Goal: Information Seeking & Learning: Learn about a topic

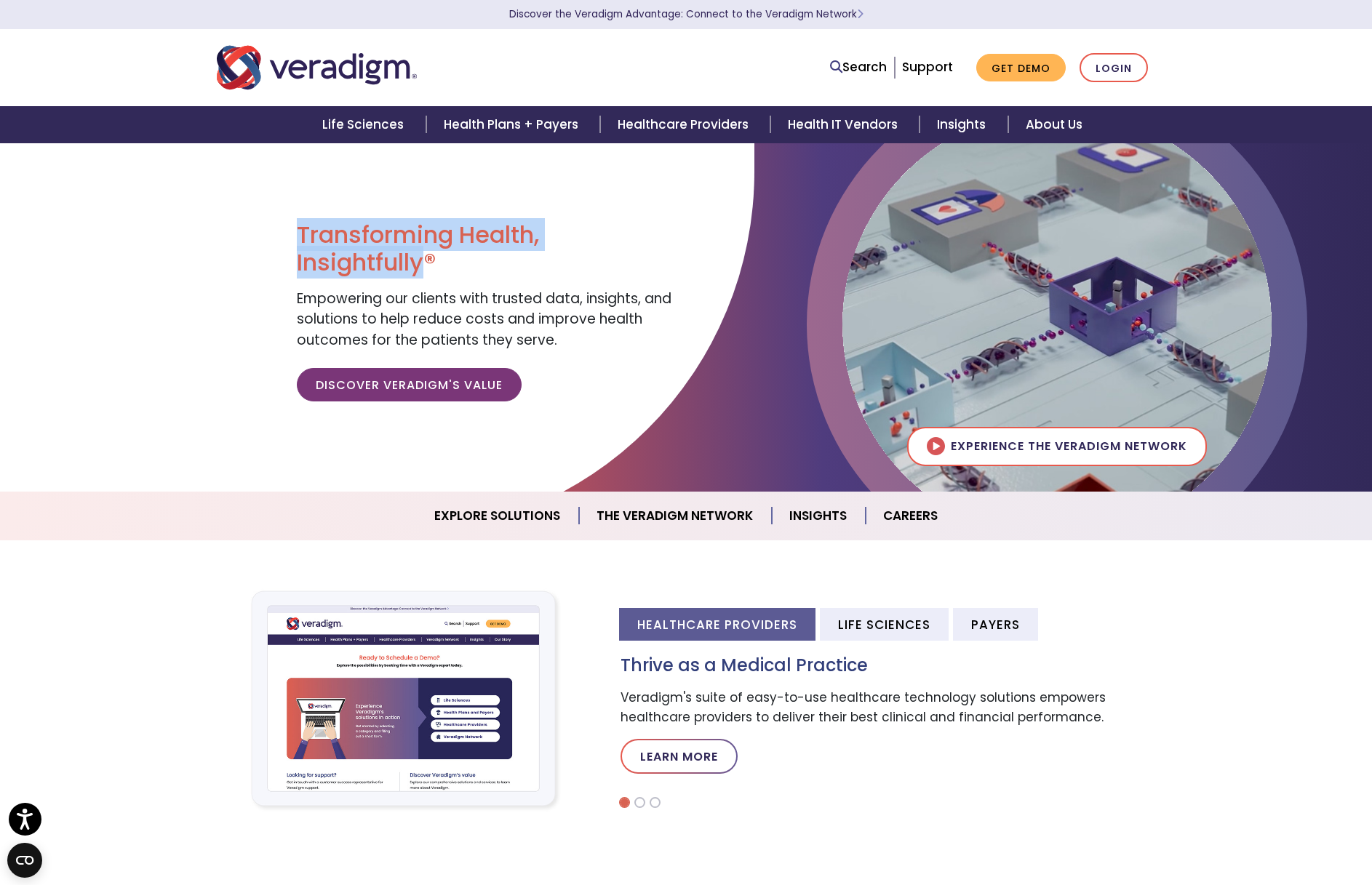
drag, startPoint x: 423, startPoint y: 268, endPoint x: 299, endPoint y: 243, distance: 126.5
click at [299, 243] on h1 "Transforming Health, Insightfully®" at bounding box center [486, 248] width 378 height 56
copy h1 "Transforming Health, Insightfully"
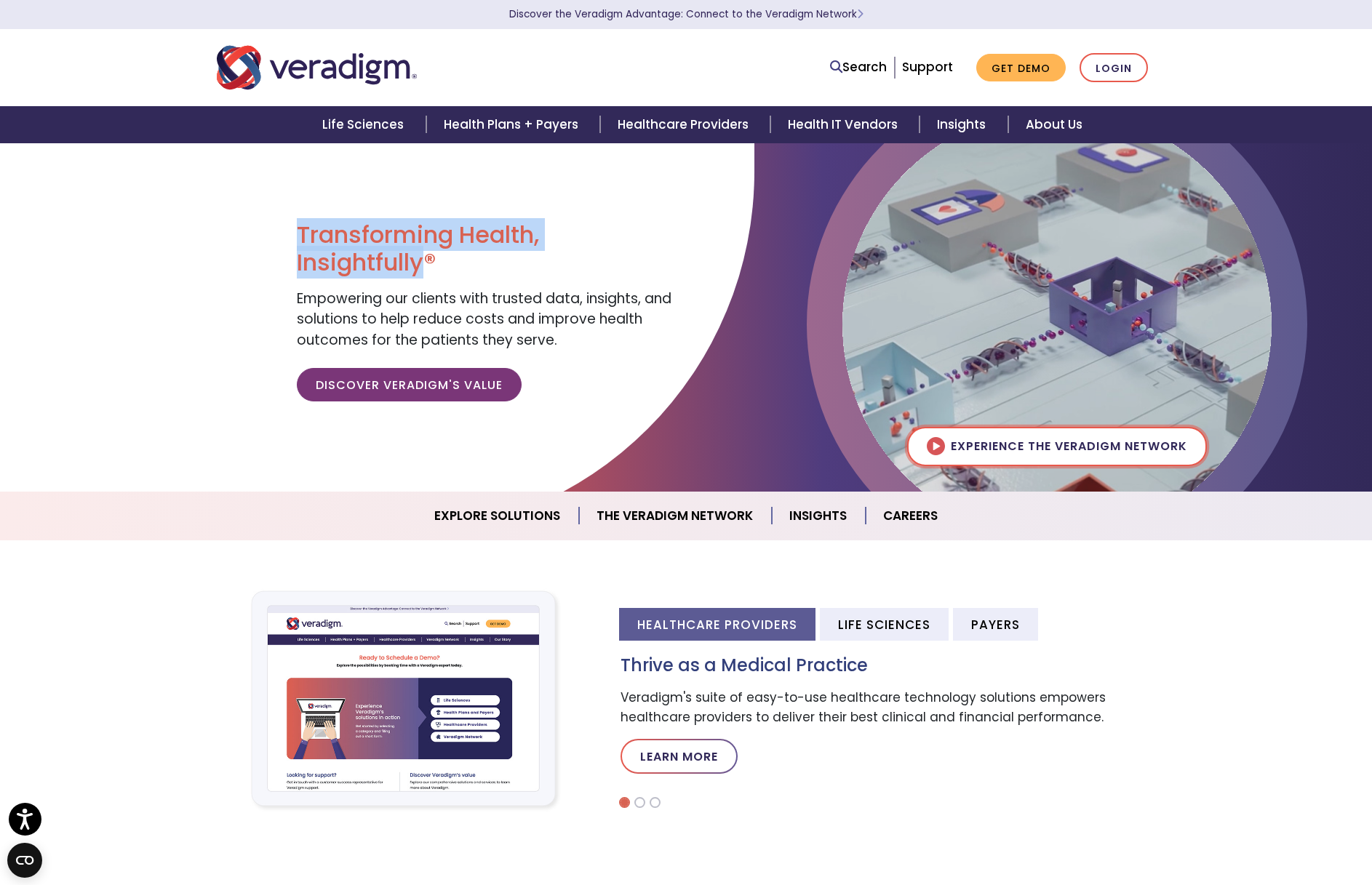
click at [981, 447] on img at bounding box center [1057, 324] width 429 height 429
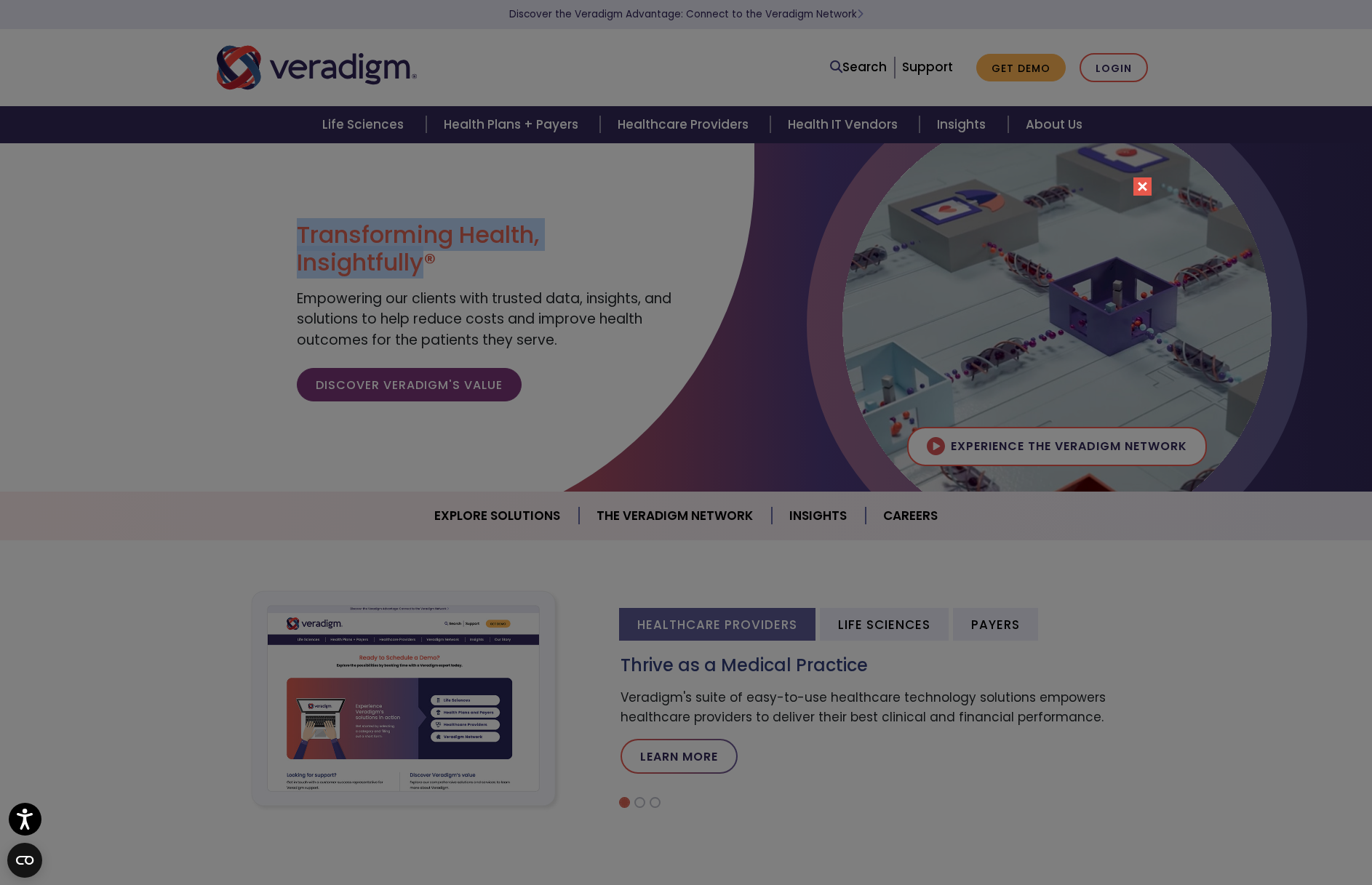
click at [1145, 187] on button "Close" at bounding box center [1143, 187] width 18 height 18
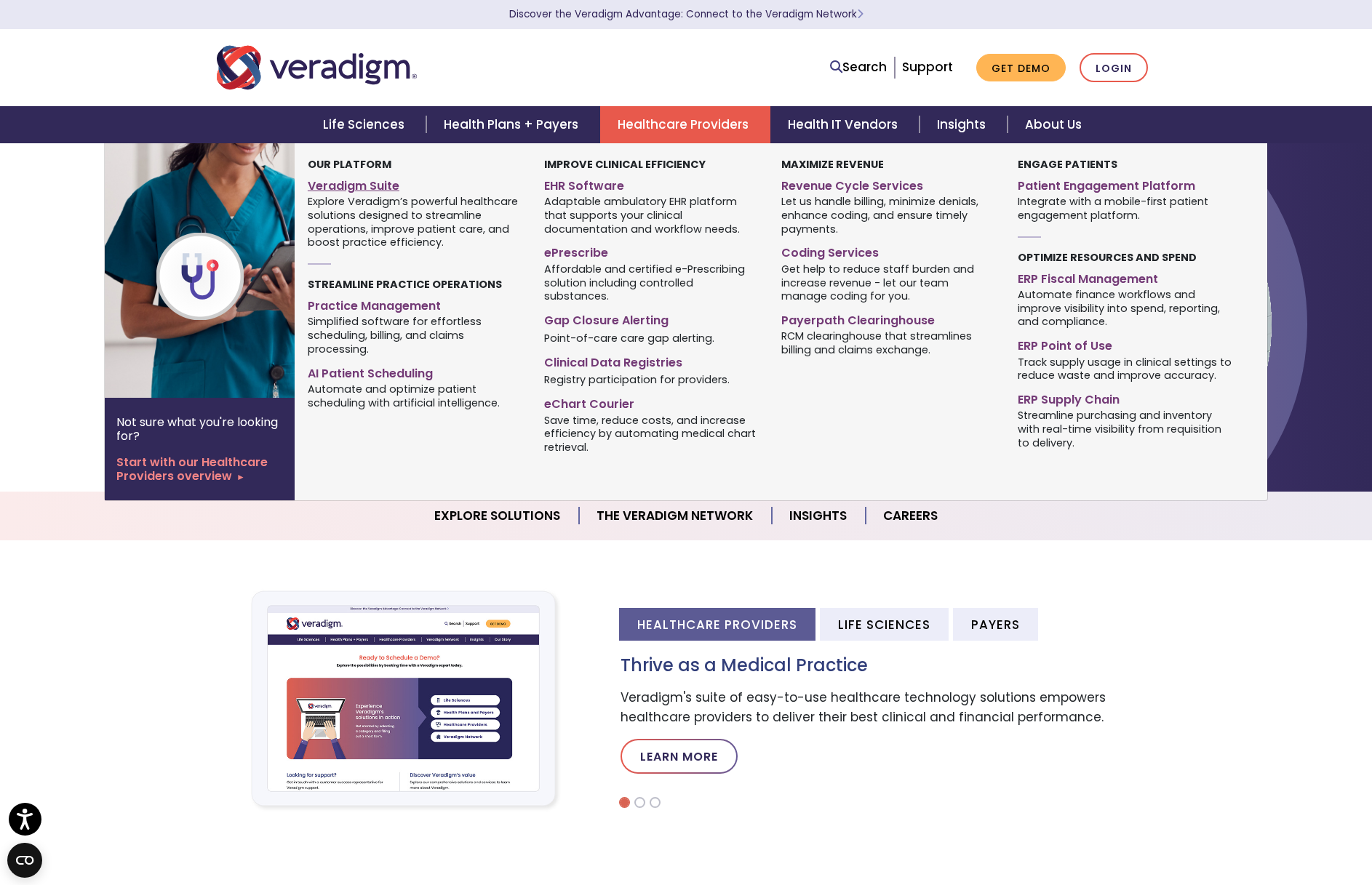
click at [347, 182] on link "Veradigm Suite" at bounding box center [415, 183] width 215 height 21
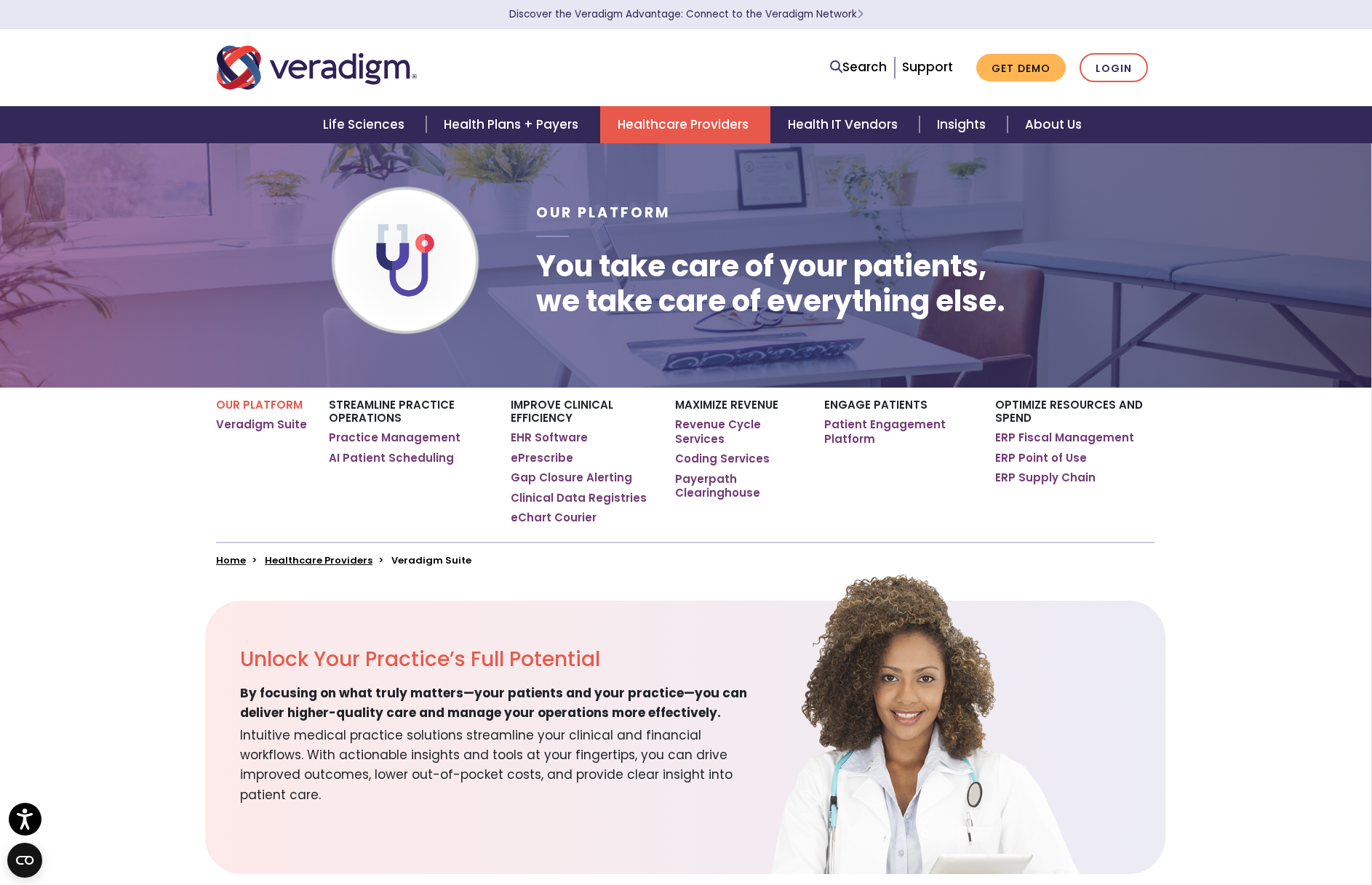
scroll to position [10, 1]
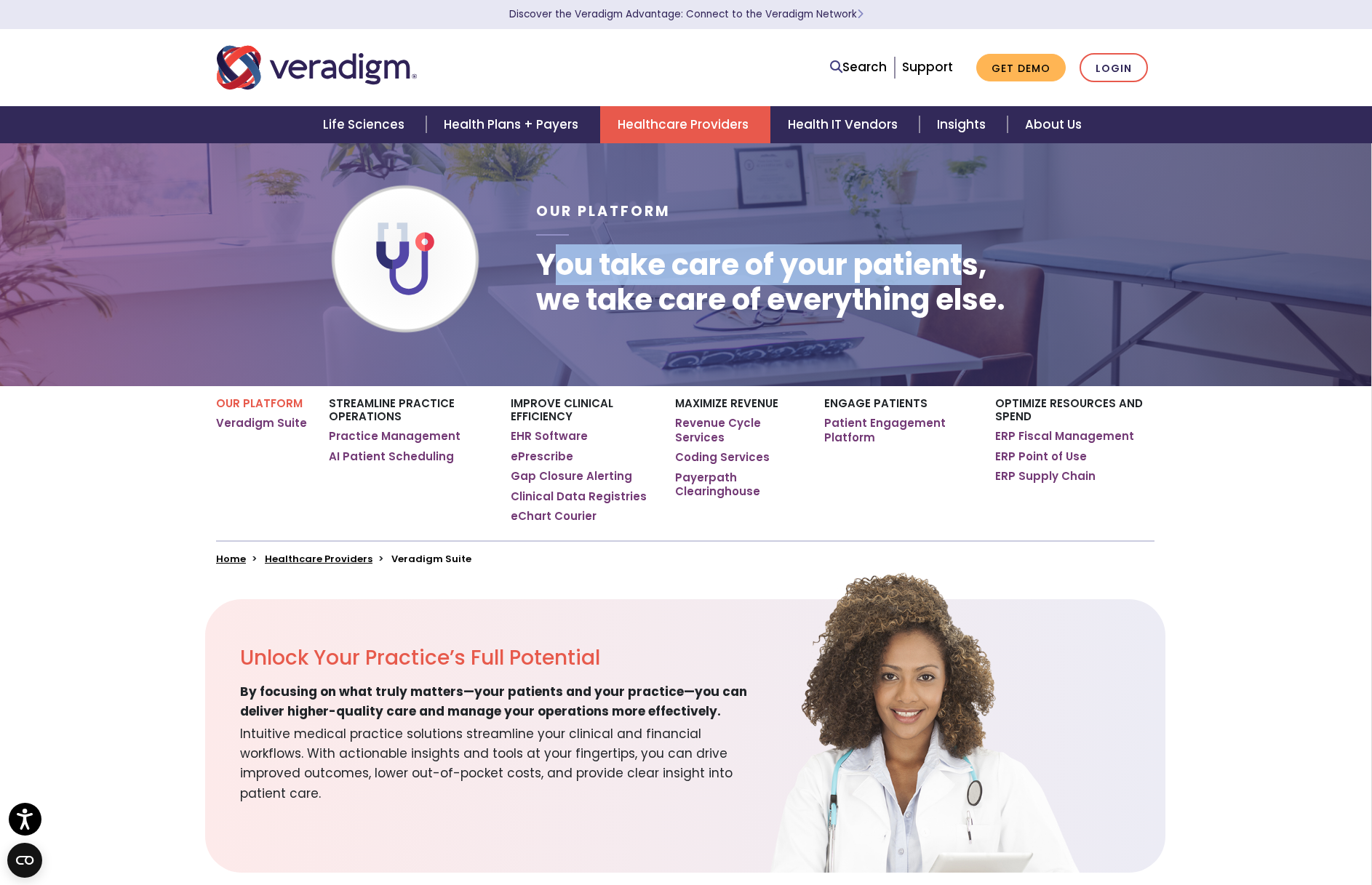
drag, startPoint x: 546, startPoint y: 267, endPoint x: 971, endPoint y: 278, distance: 425.1
click at [964, 273] on h1 "You take care of your patients, we take care of everything else." at bounding box center [770, 282] width 469 height 69
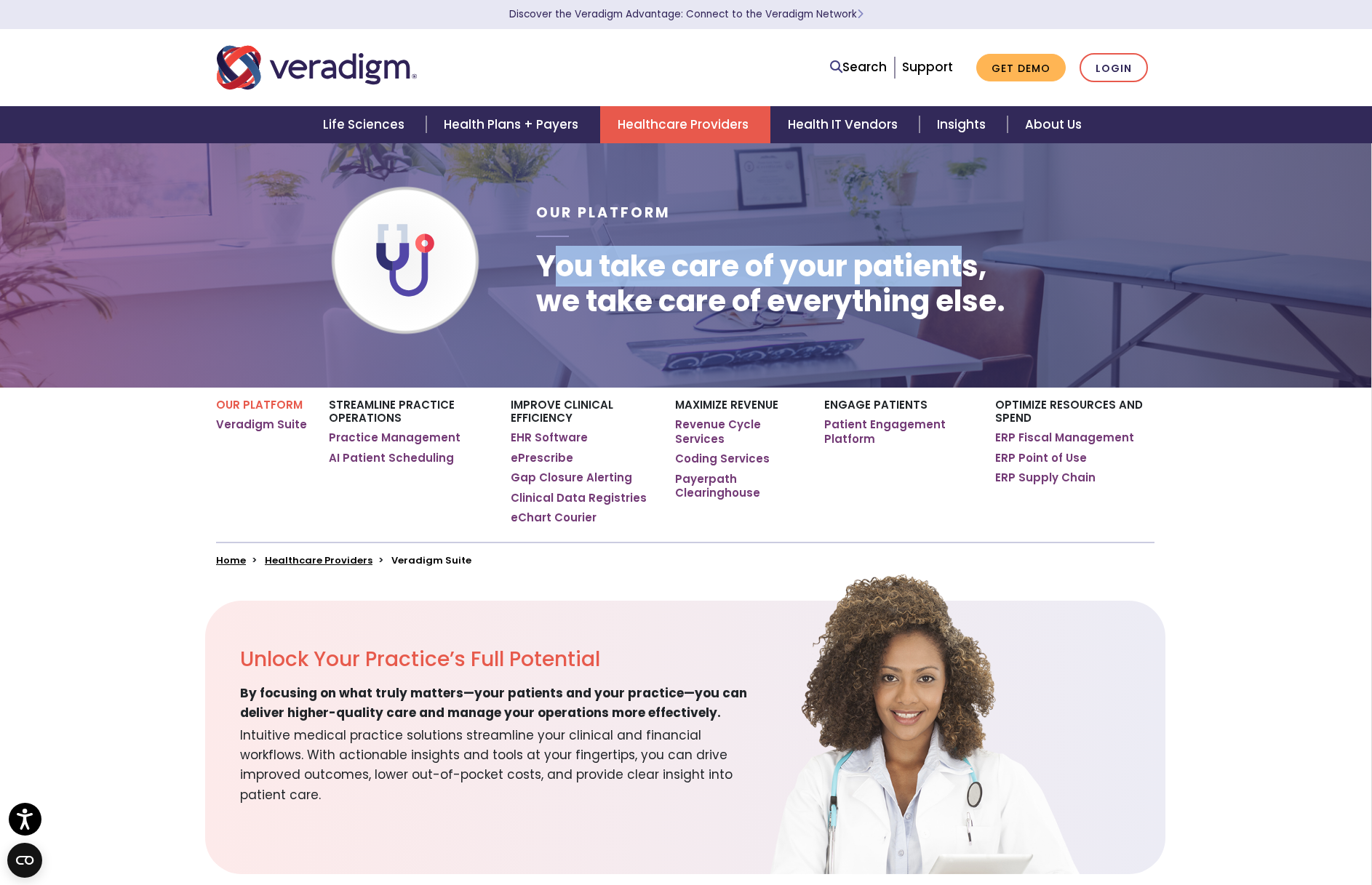
scroll to position [9, 0]
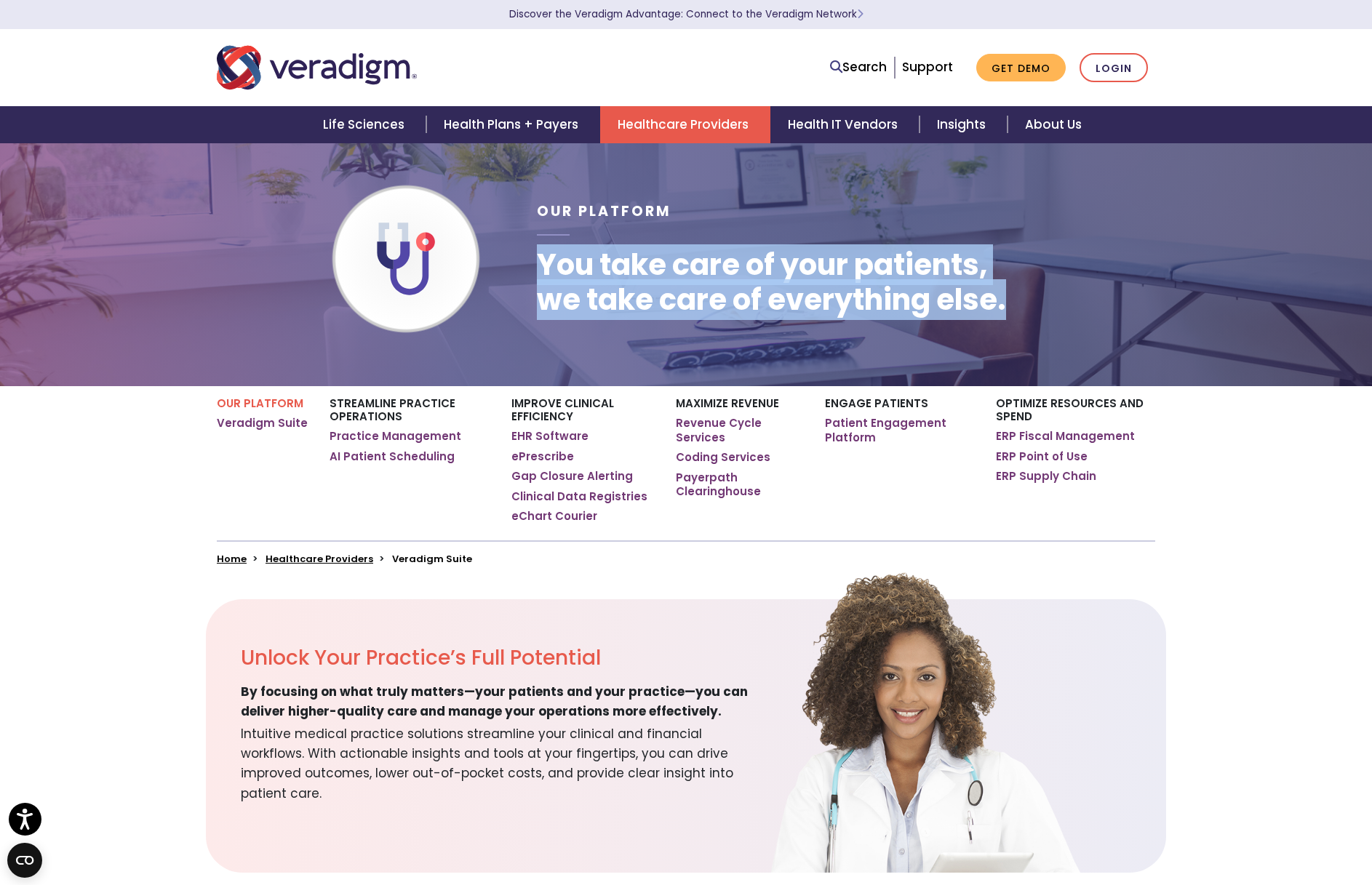
drag, startPoint x: 996, startPoint y: 300, endPoint x: 541, endPoint y: 267, distance: 456.2
click at [541, 267] on h1 "You take care of your patients, we take care of everything else." at bounding box center [771, 282] width 469 height 69
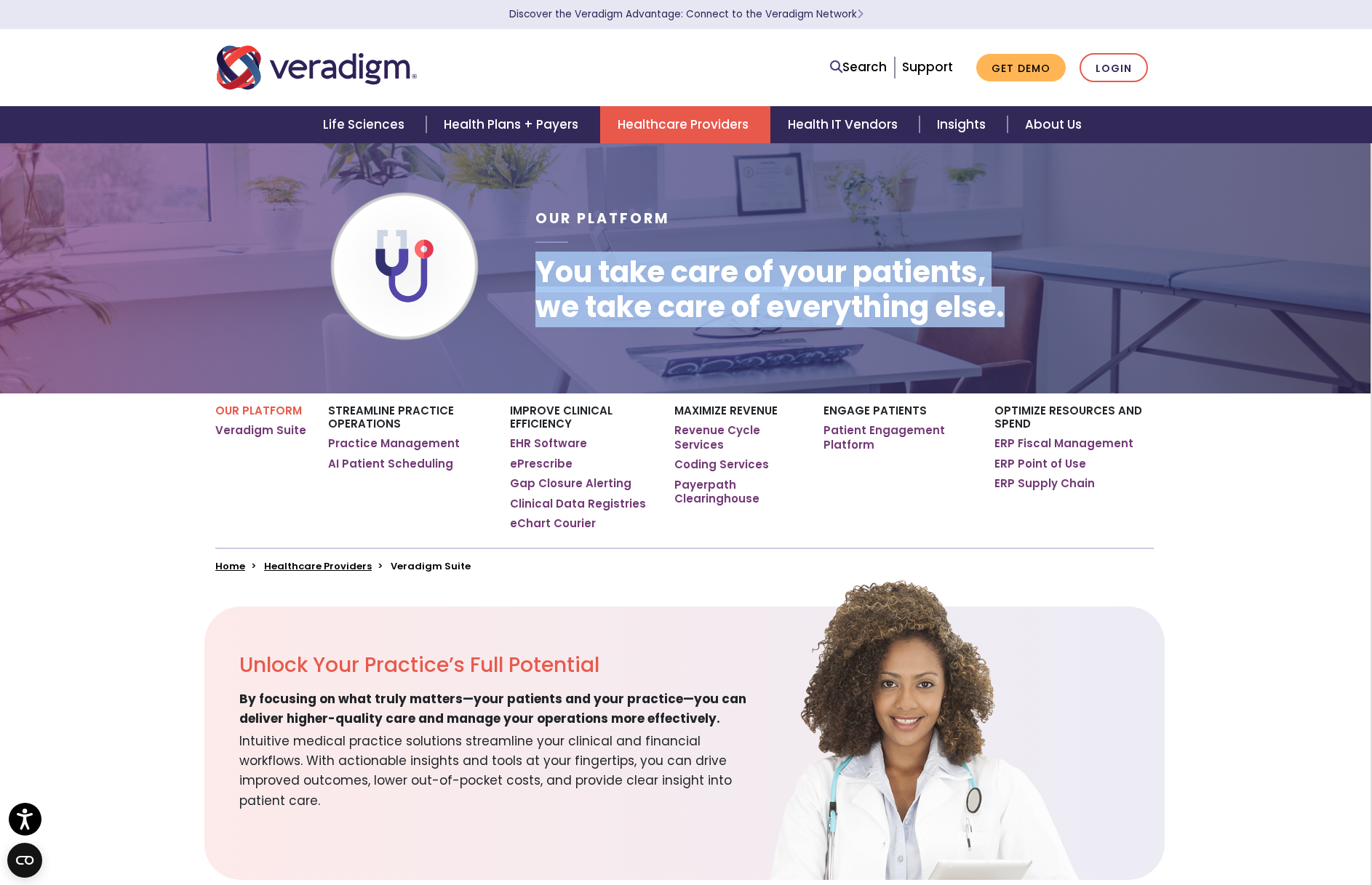
copy h1 "You take care of your patients, we take care of everything else."
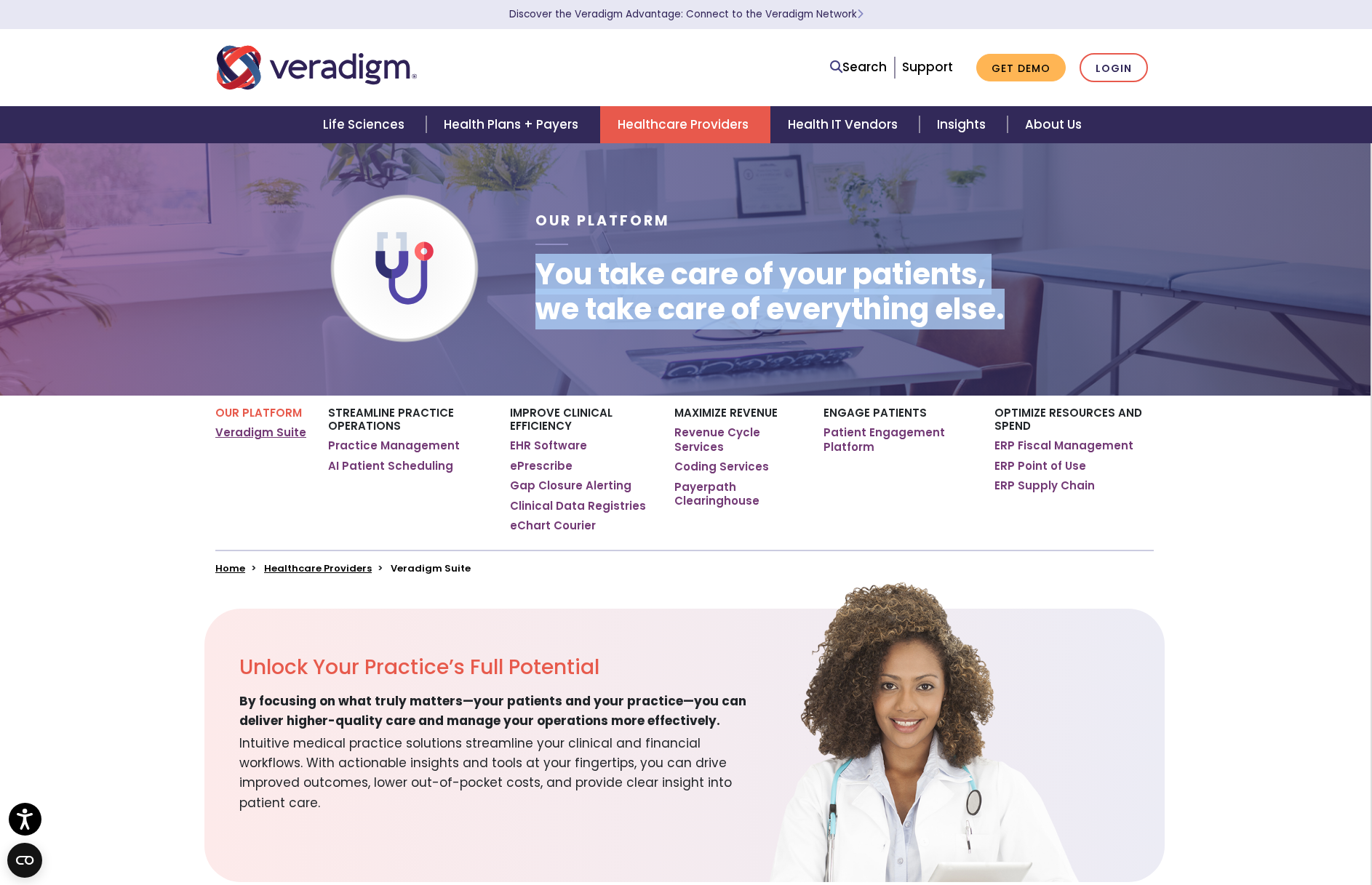
click at [228, 435] on link "Veradigm Suite" at bounding box center [260, 432] width 91 height 14
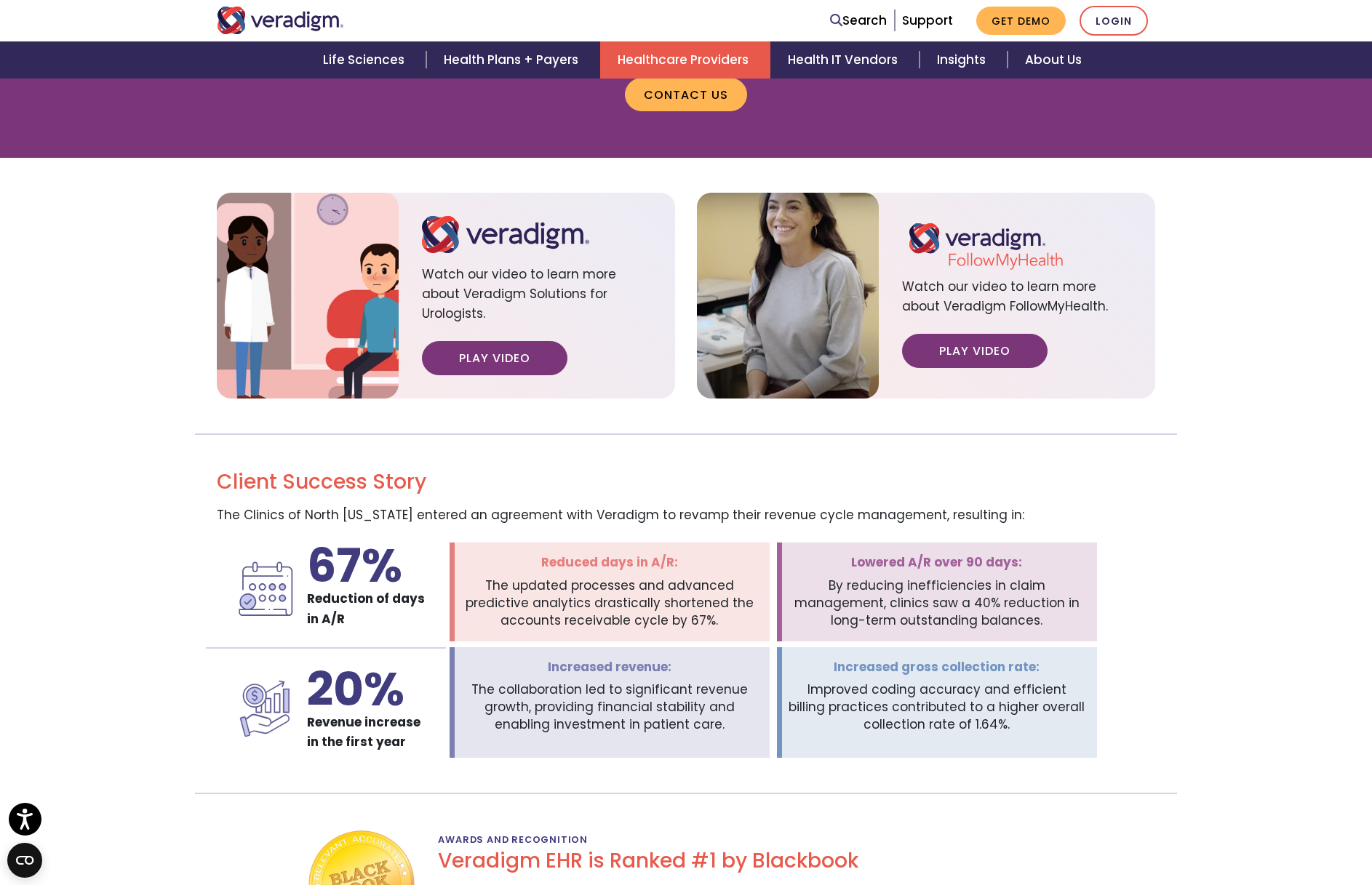
scroll to position [1793, 2]
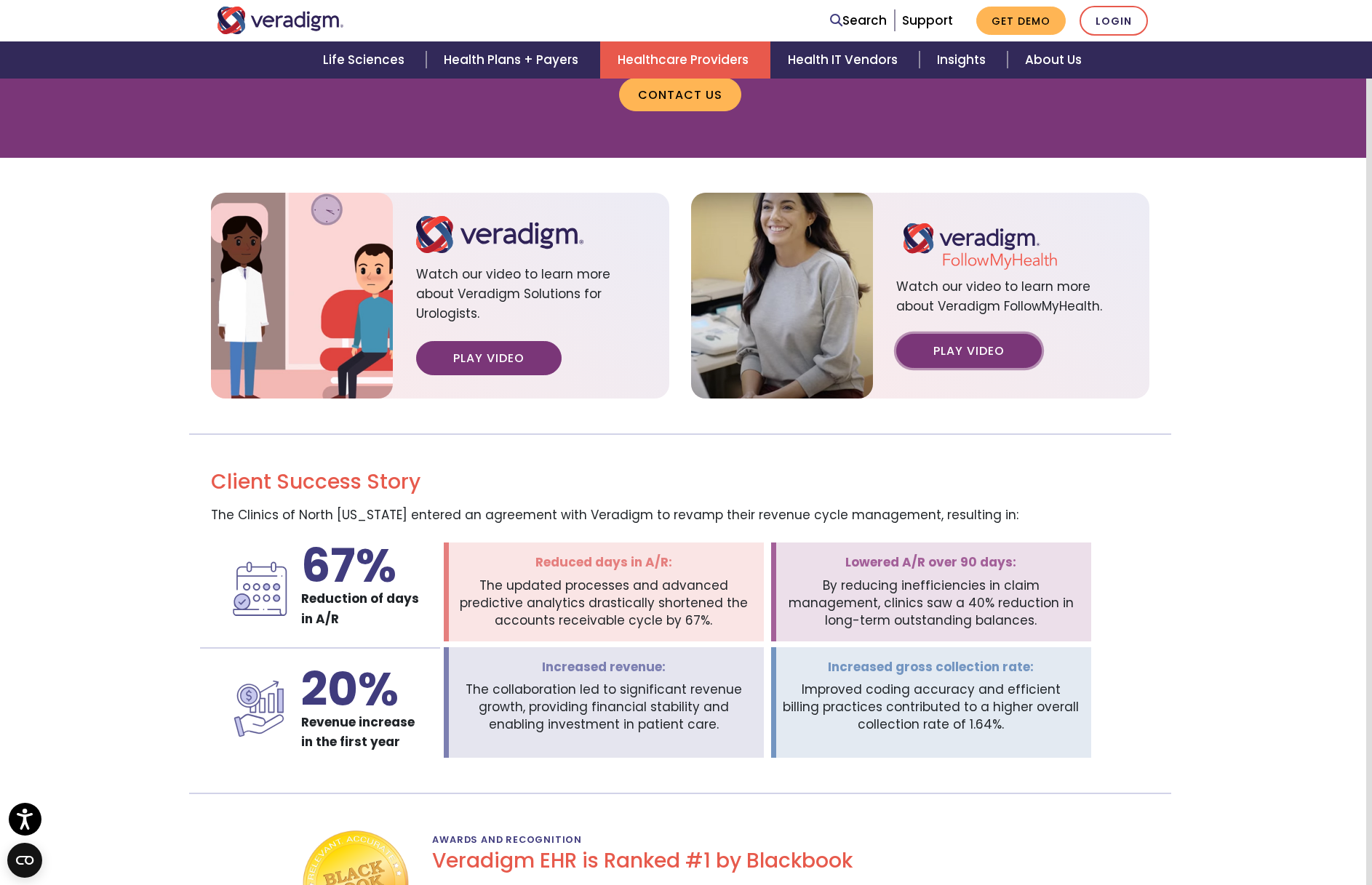
click at [984, 334] on link "Play Video" at bounding box center [969, 350] width 146 height 33
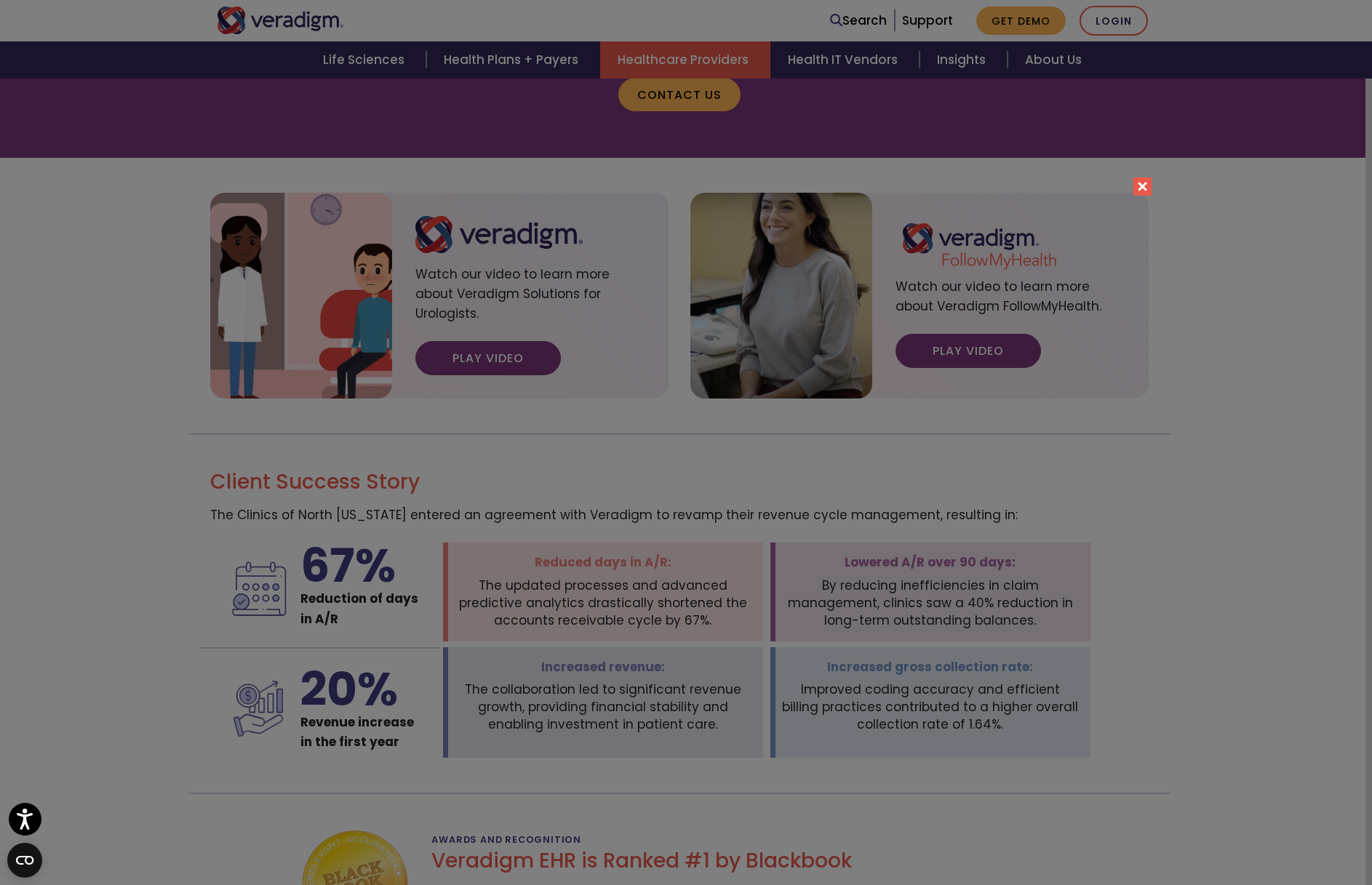
click at [1139, 187] on button "Close" at bounding box center [1143, 187] width 18 height 18
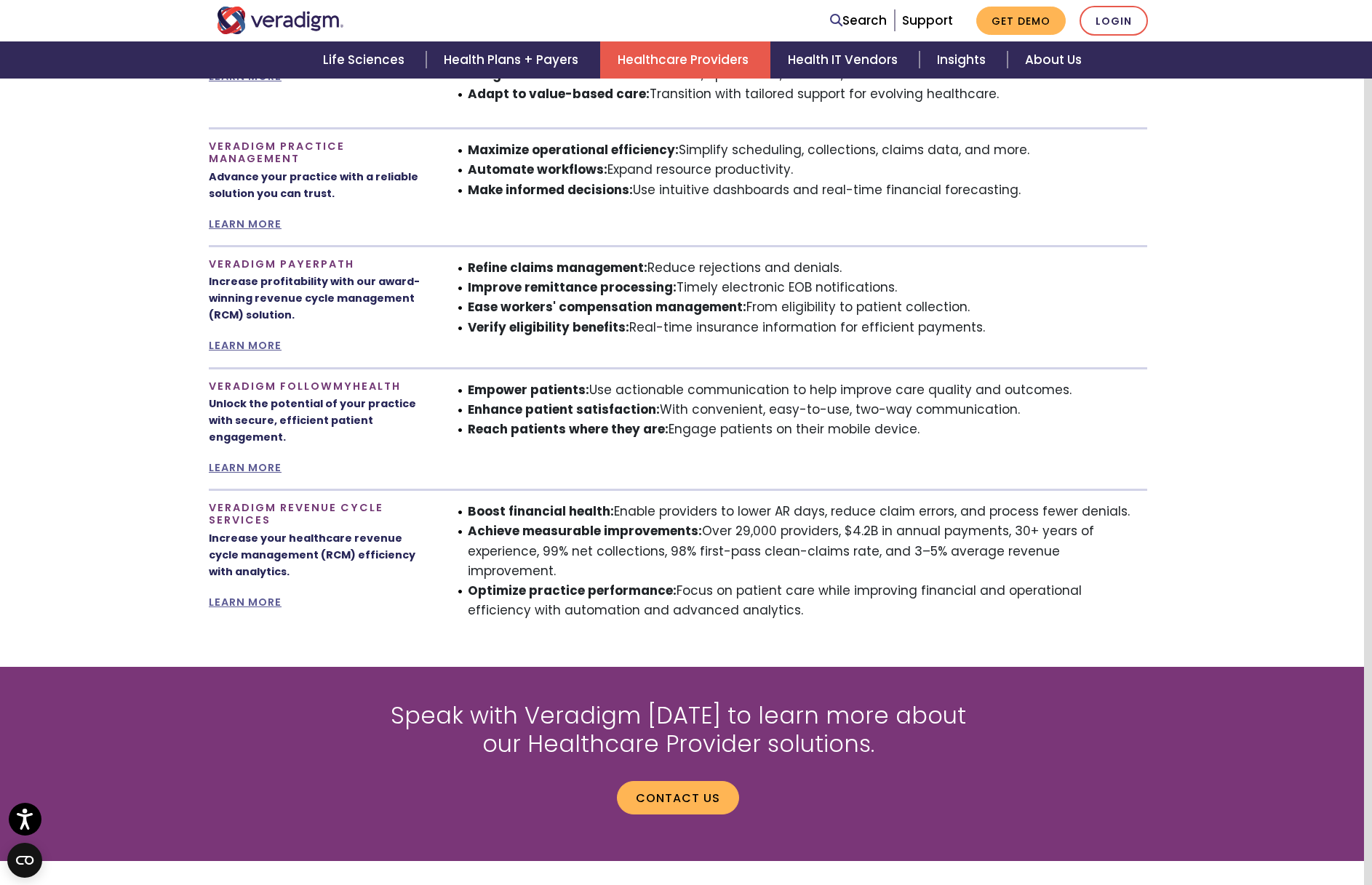
scroll to position [1001, 8]
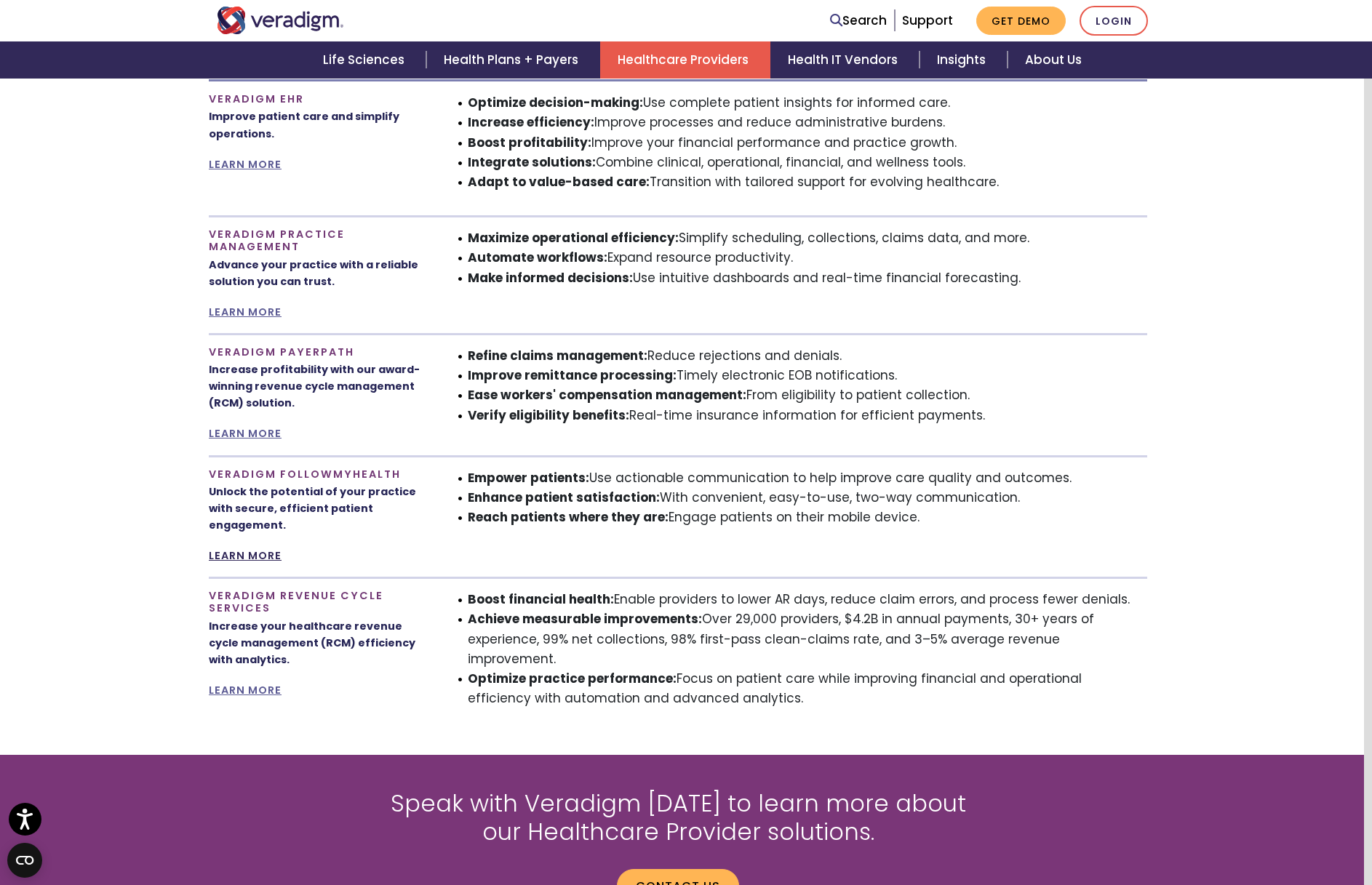
click at [265, 552] on link "LEARN MORE" at bounding box center [245, 555] width 73 height 14
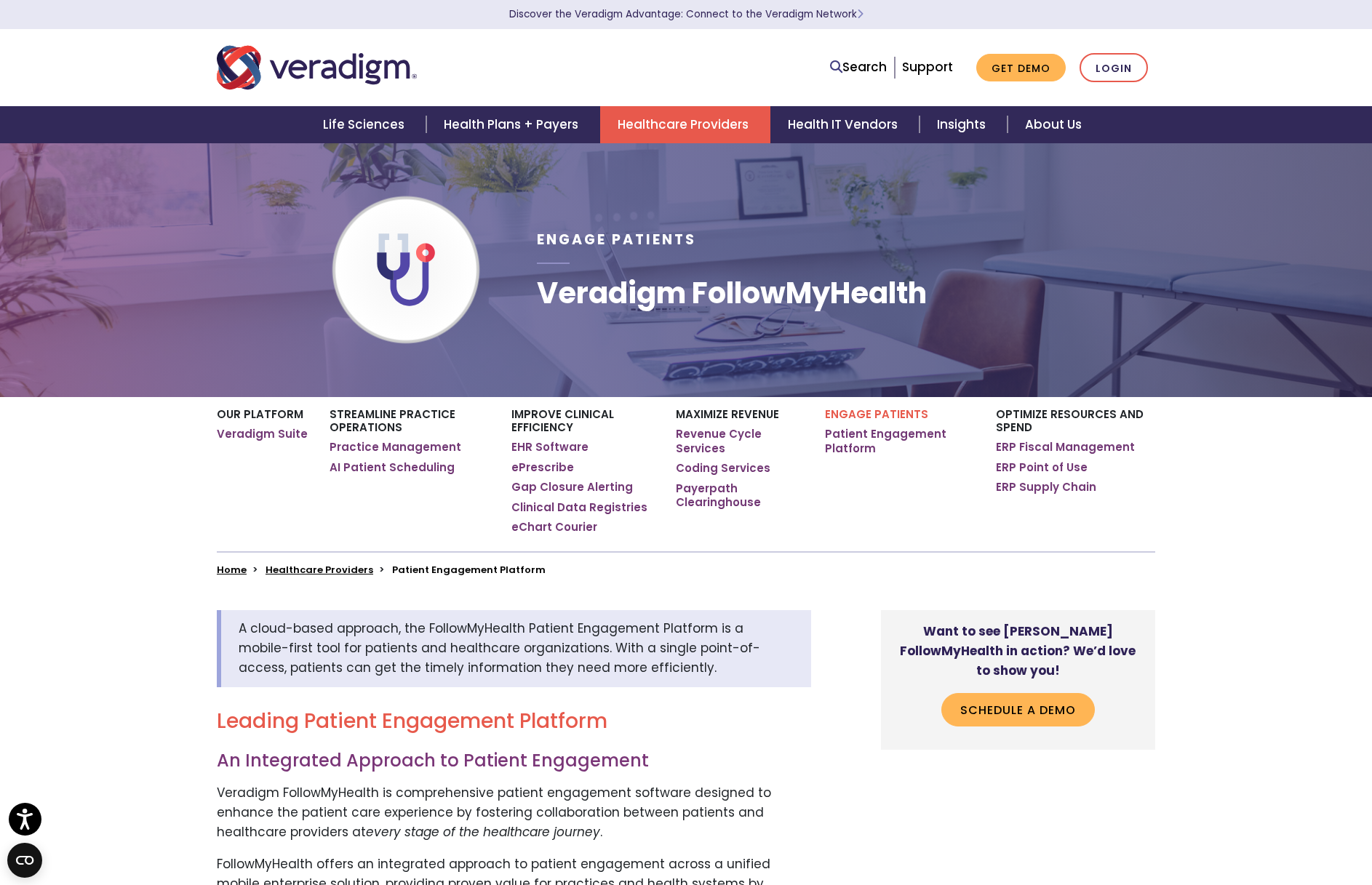
drag, startPoint x: 481, startPoint y: 65, endPoint x: 368, endPoint y: 67, distance: 113.0
click at [368, 67] on div at bounding box center [406, 67] width 400 height 48
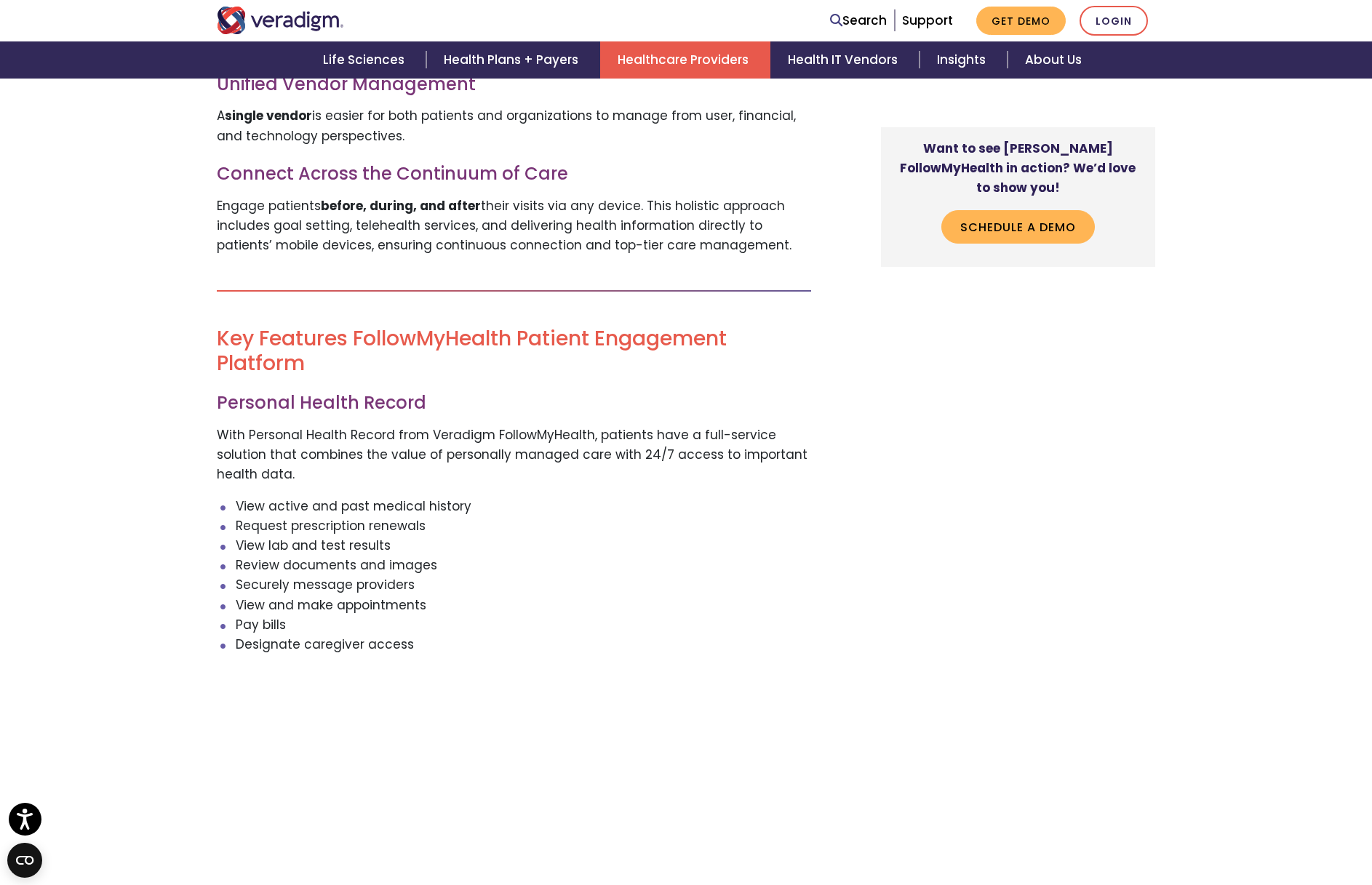
scroll to position [1798, 0]
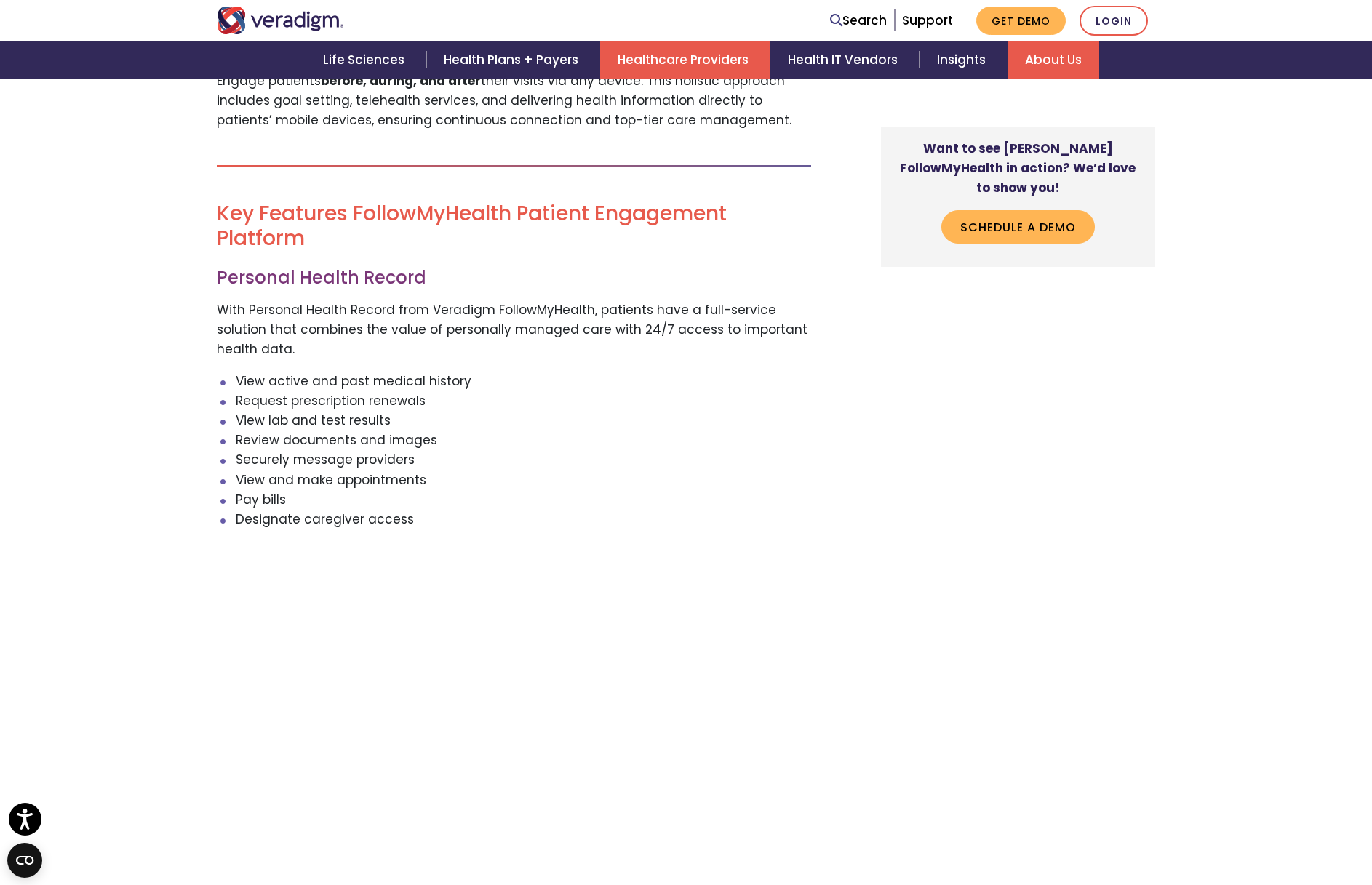
click at [1034, 54] on link "About Us" at bounding box center [1053, 60] width 92 height 37
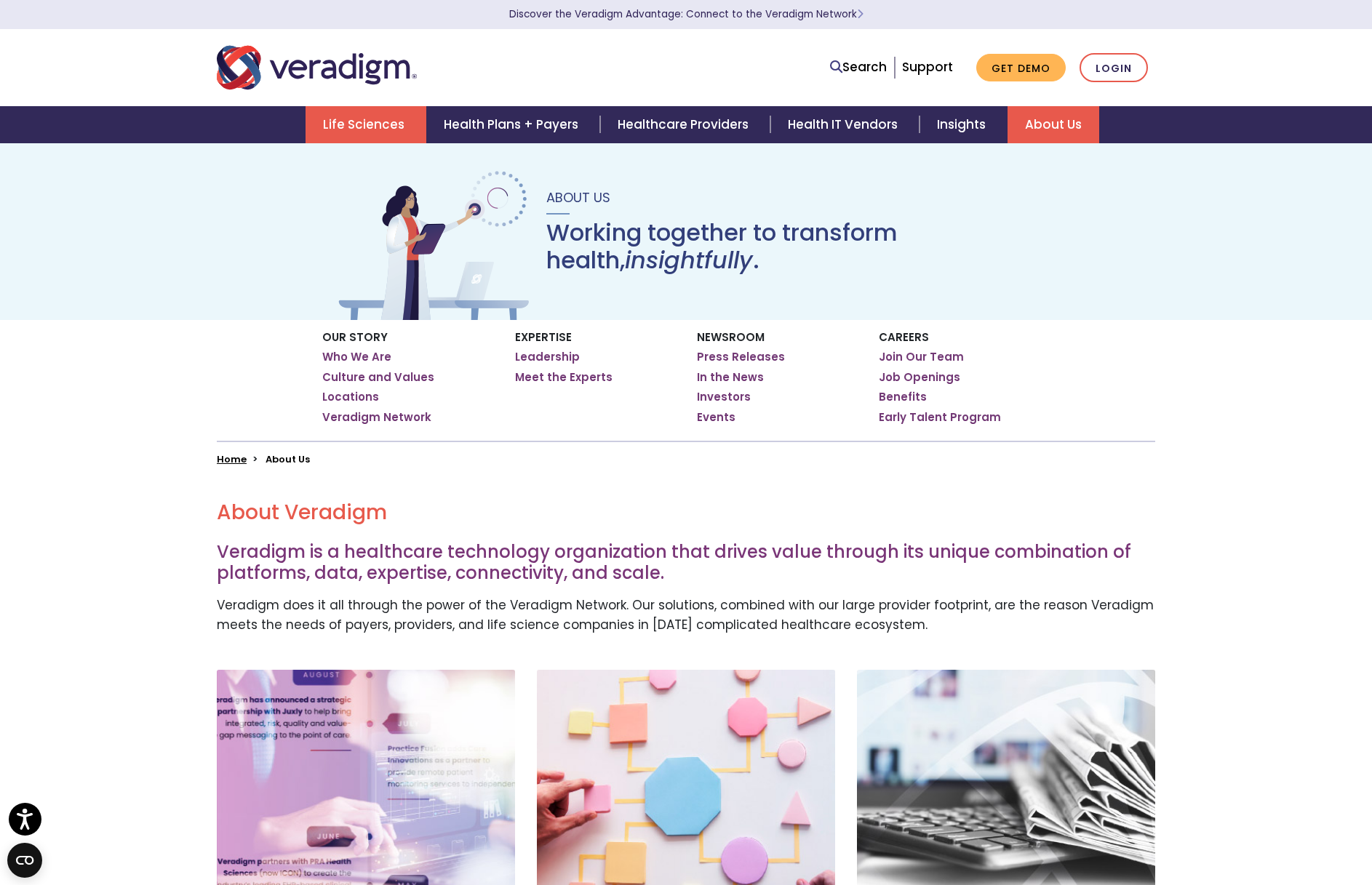
click at [395, 123] on link "Life Sciences" at bounding box center [366, 125] width 120 height 37
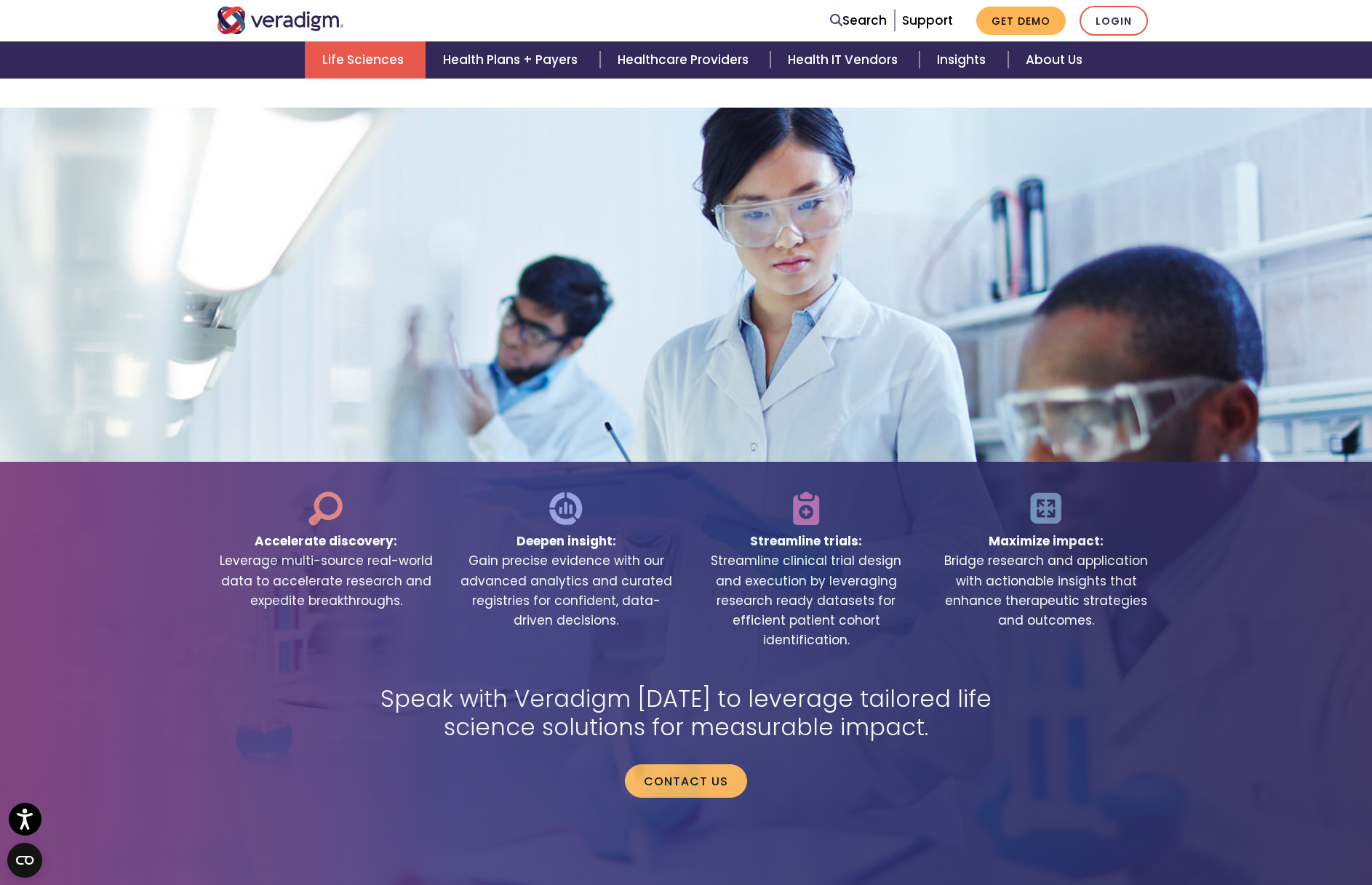
scroll to position [3131, 0]
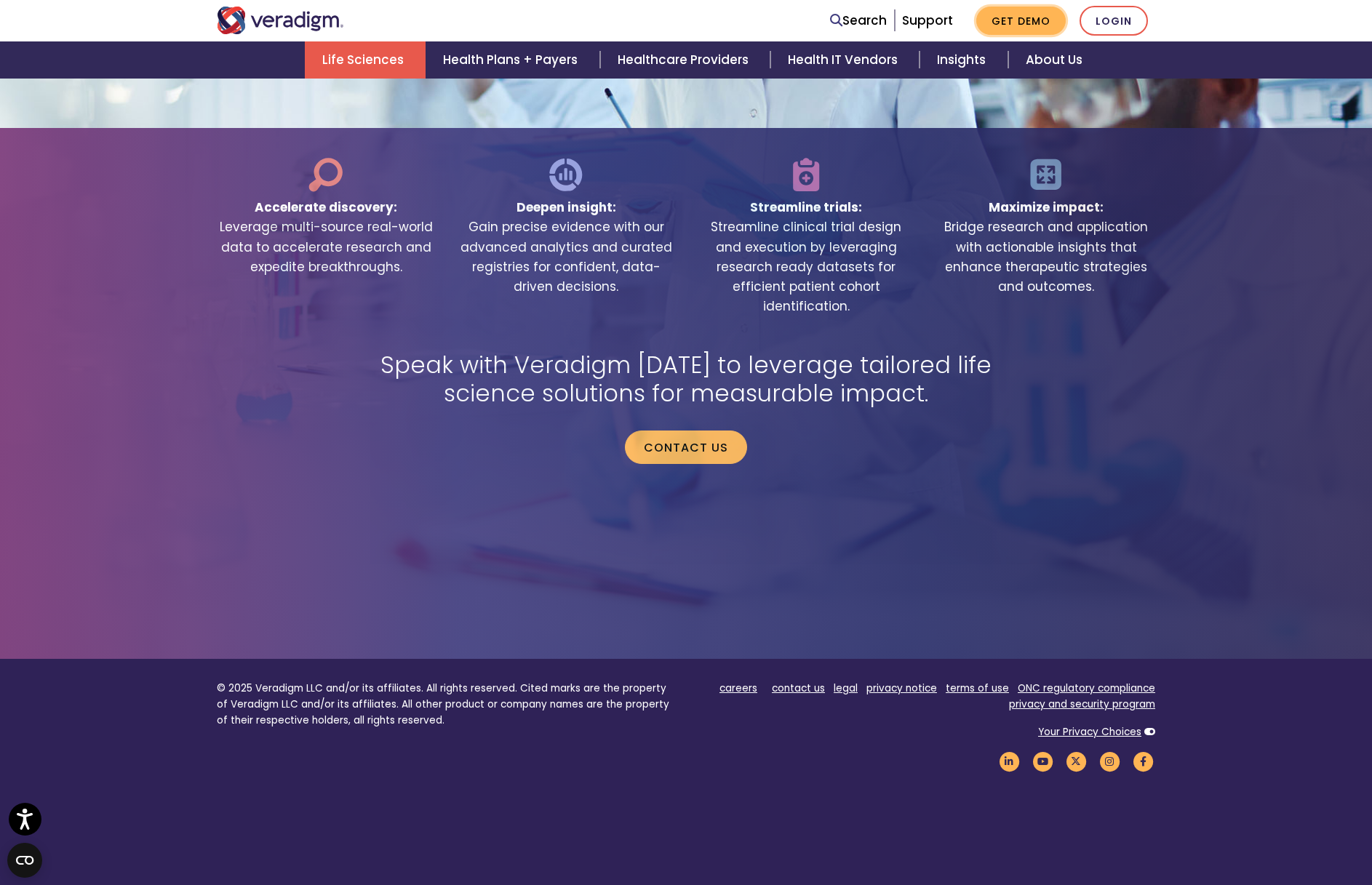
click at [1047, 23] on link "Get Demo" at bounding box center [1021, 21] width 90 height 28
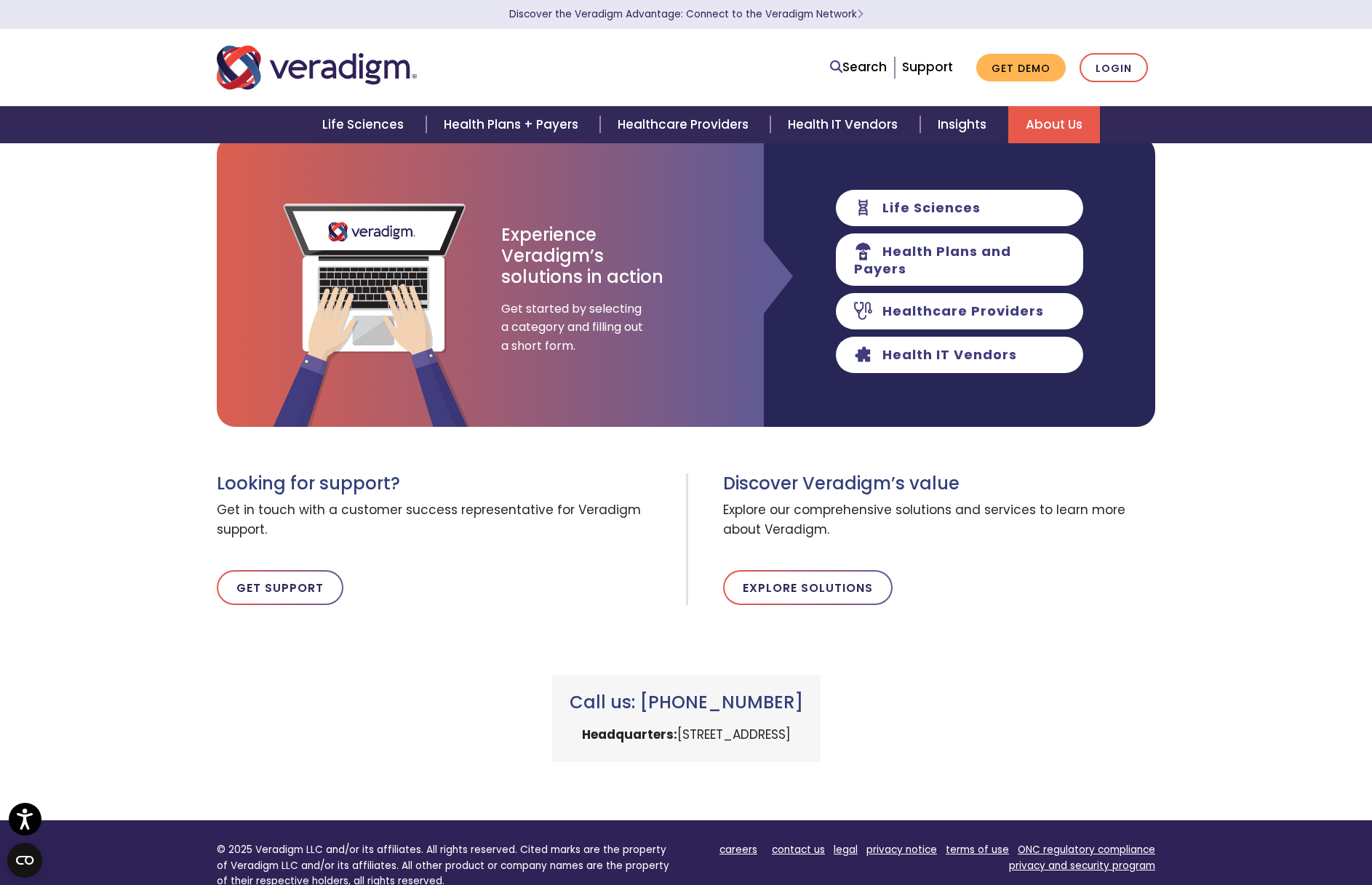
scroll to position [22, 0]
